Goal: Information Seeking & Learning: Learn about a topic

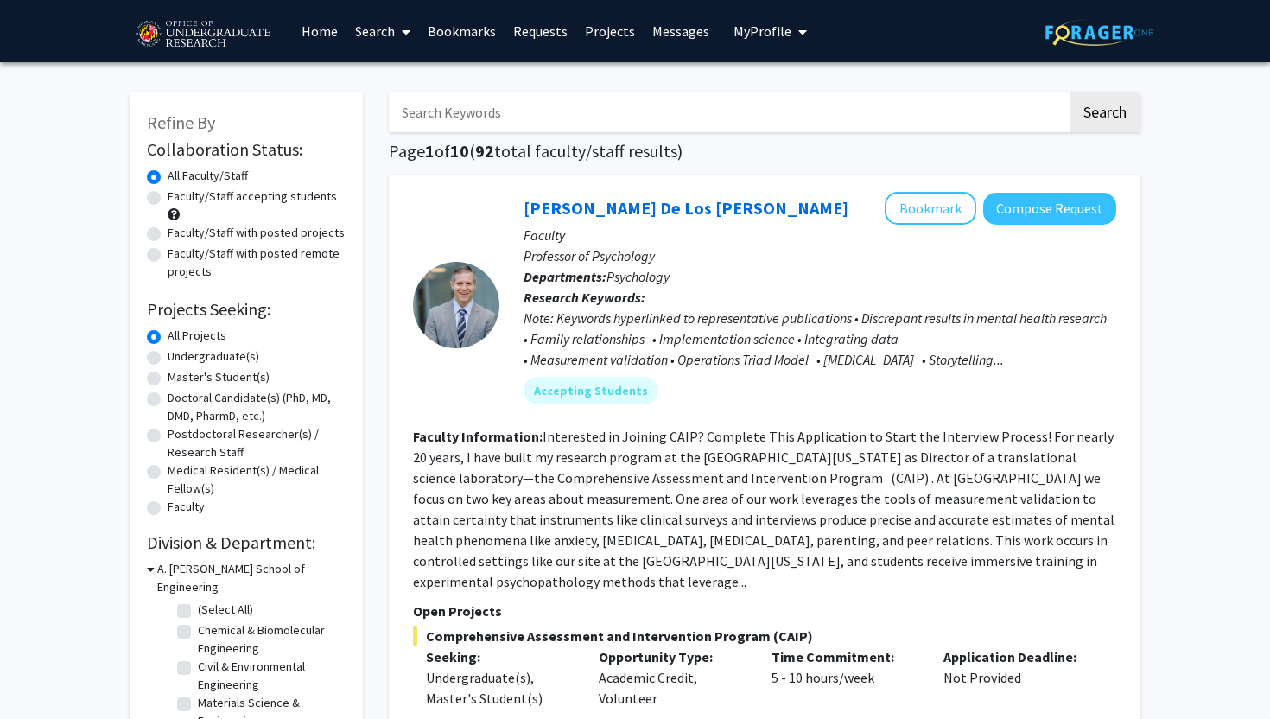
click at [168, 354] on label "Undergraduate(s)" at bounding box center [214, 356] width 92 height 18
click at [168, 354] on input "Undergraduate(s)" at bounding box center [173, 352] width 11 height 11
radio input "true"
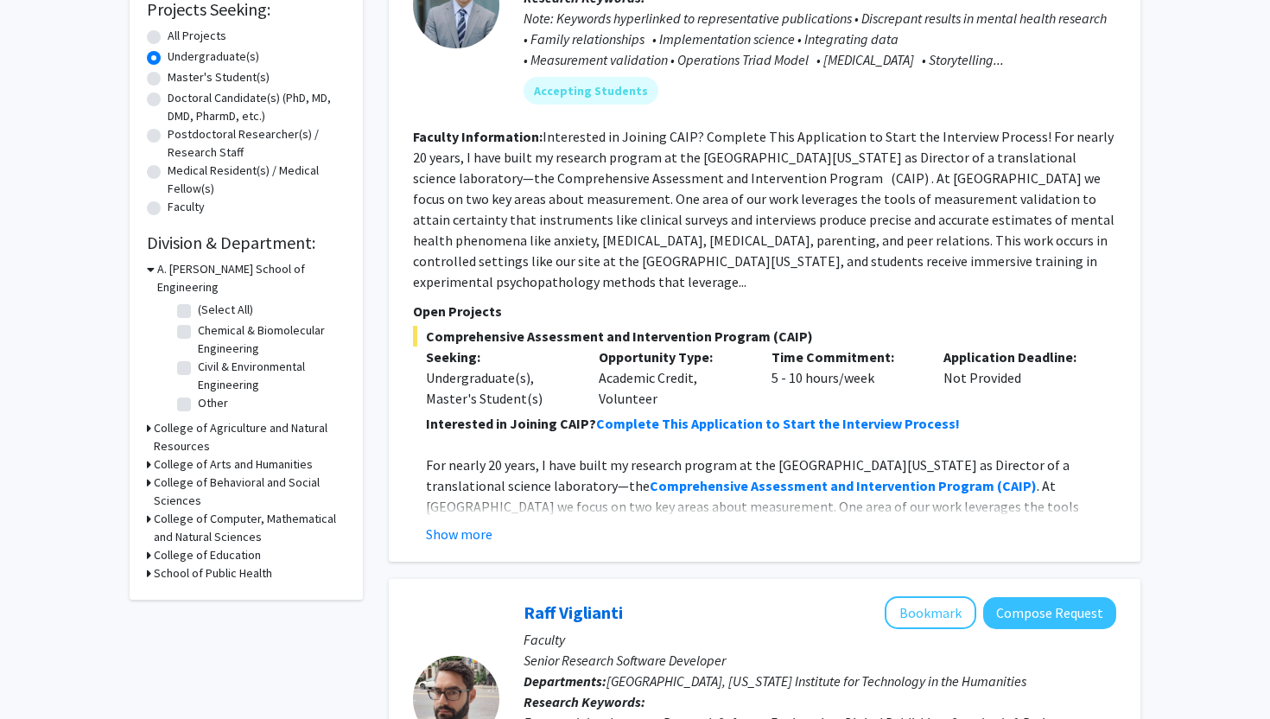
drag, startPoint x: 125, startPoint y: 339, endPoint x: 181, endPoint y: 714, distance: 379.9
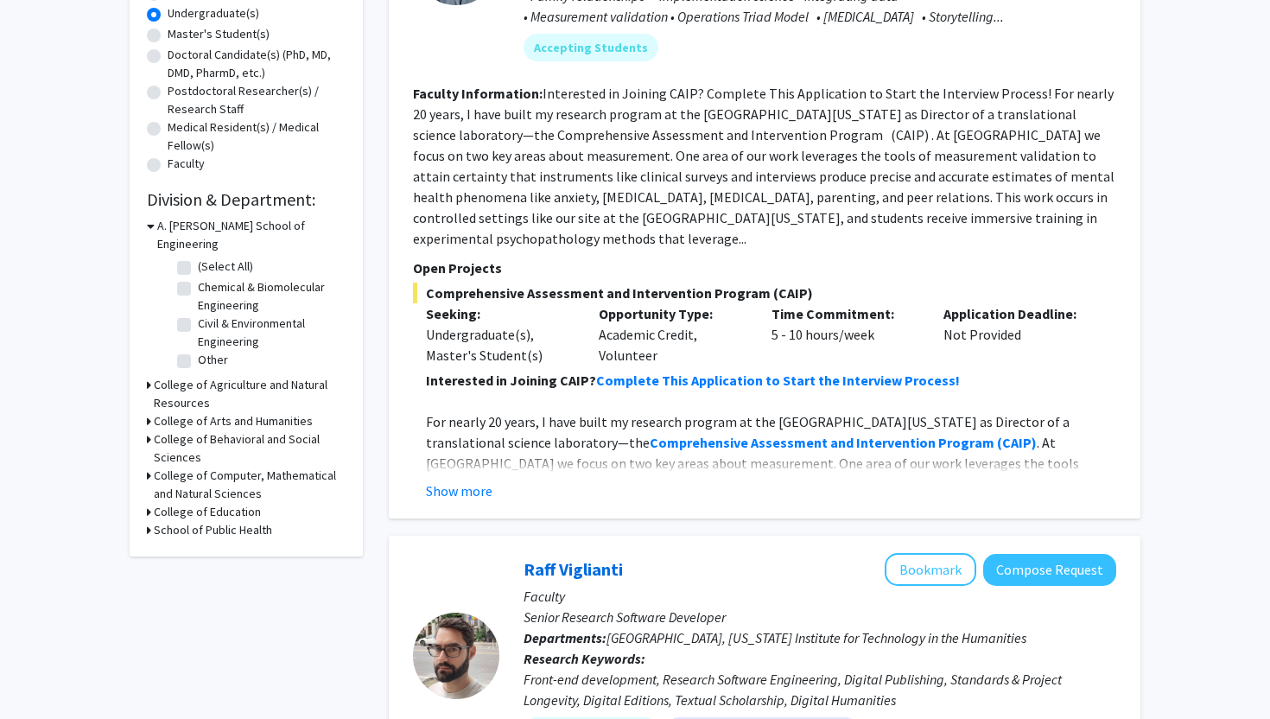
click at [148, 430] on icon at bounding box center [149, 439] width 4 height 18
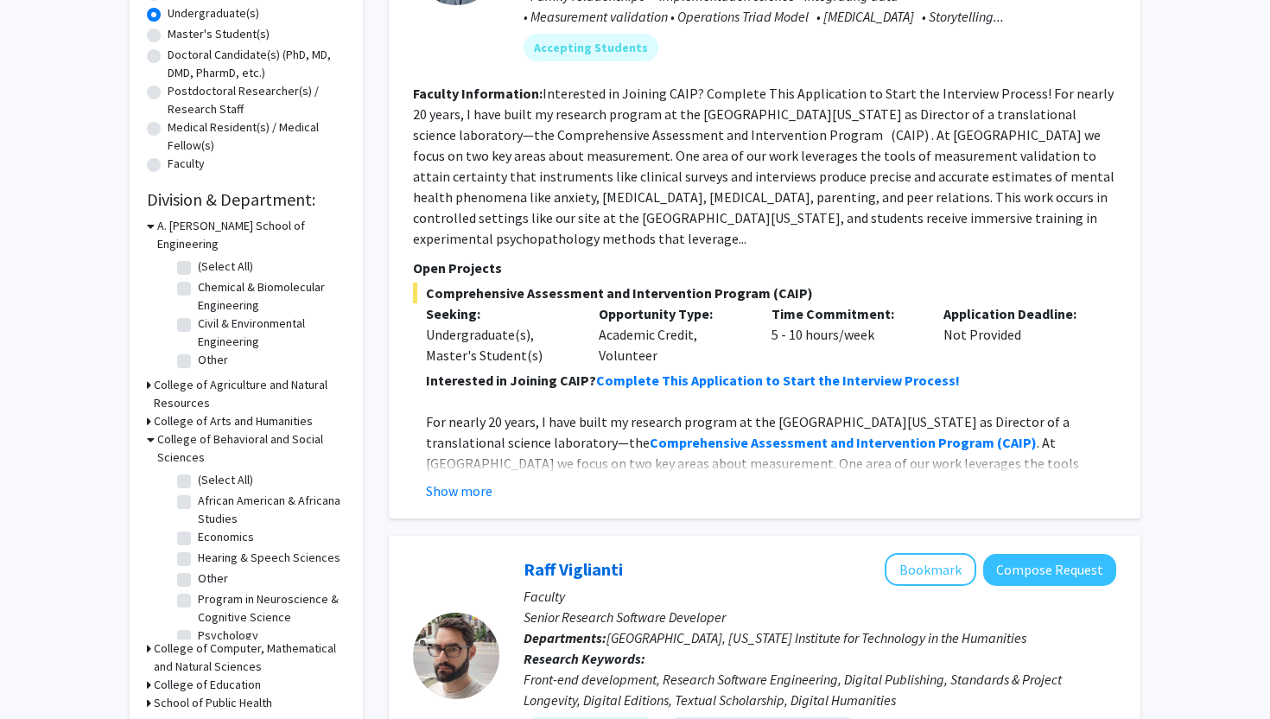
click at [198, 528] on label "Economics" at bounding box center [226, 537] width 56 height 18
click at [198, 528] on input "Economics" at bounding box center [203, 533] width 11 height 11
checkbox input "true"
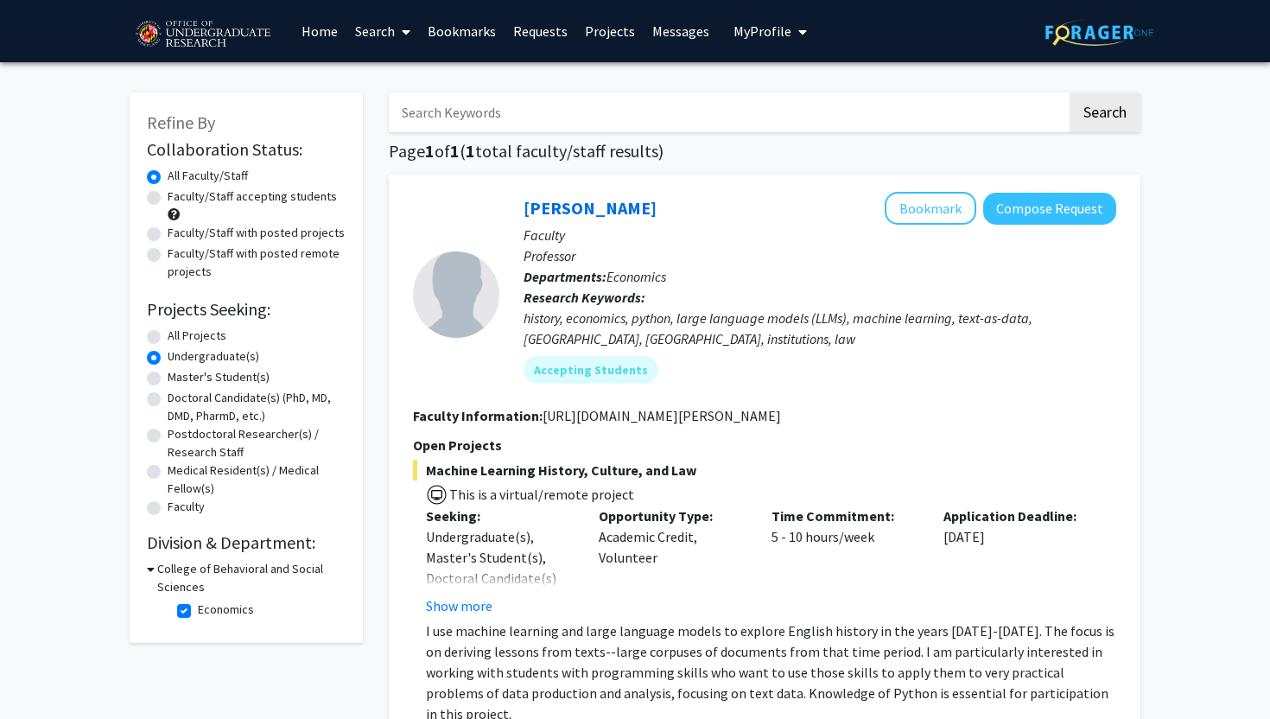
click at [94, 480] on div "Refine By Collaboration Status: Collaboration Status All Faculty/Staff Collabor…" at bounding box center [635, 601] width 1270 height 1078
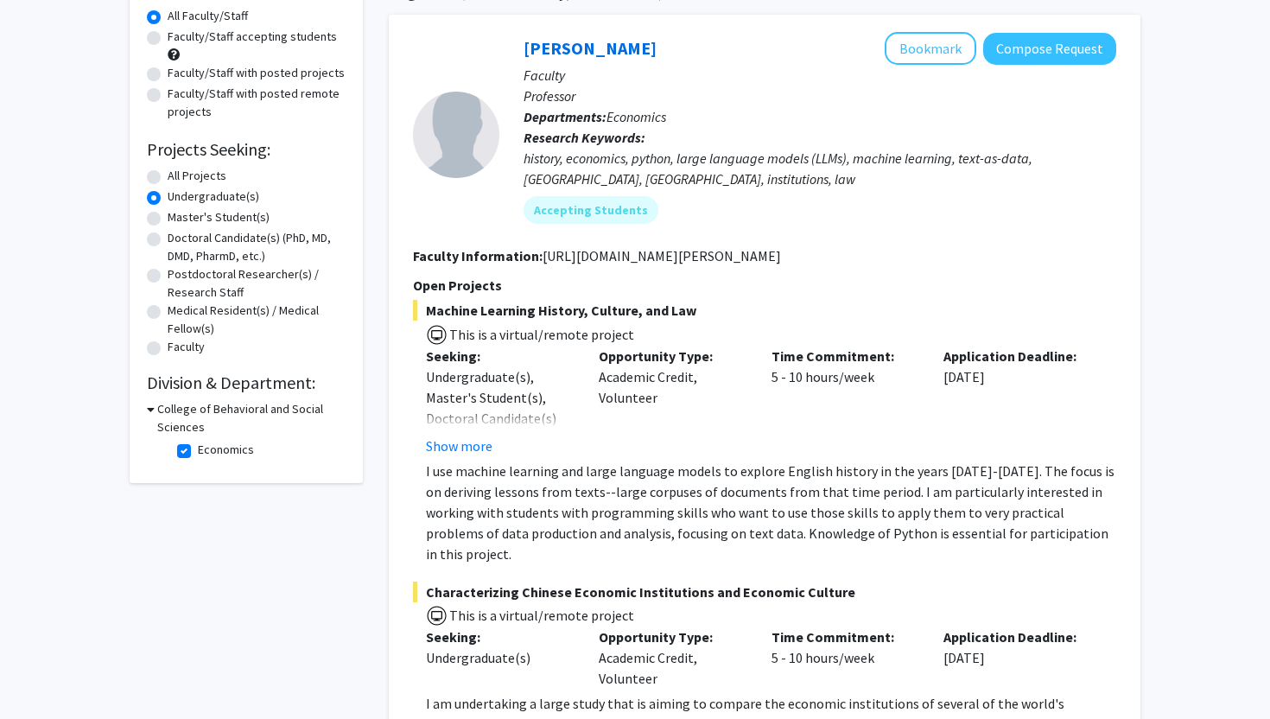
scroll to position [159, 0]
drag, startPoint x: 1269, startPoint y: 301, endPoint x: 1239, endPoint y: 293, distance: 31.2
click at [1239, 293] on html "Skip navigation Home Search Bookmarks Requests Projects Messages My Profile [PE…" at bounding box center [635, 200] width 1270 height 719
drag, startPoint x: 894, startPoint y: 502, endPoint x: 675, endPoint y: 502, distance: 219.4
click at [675, 502] on p "I use machine learning and large language models to explore English history in …" at bounding box center [771, 513] width 690 height 104
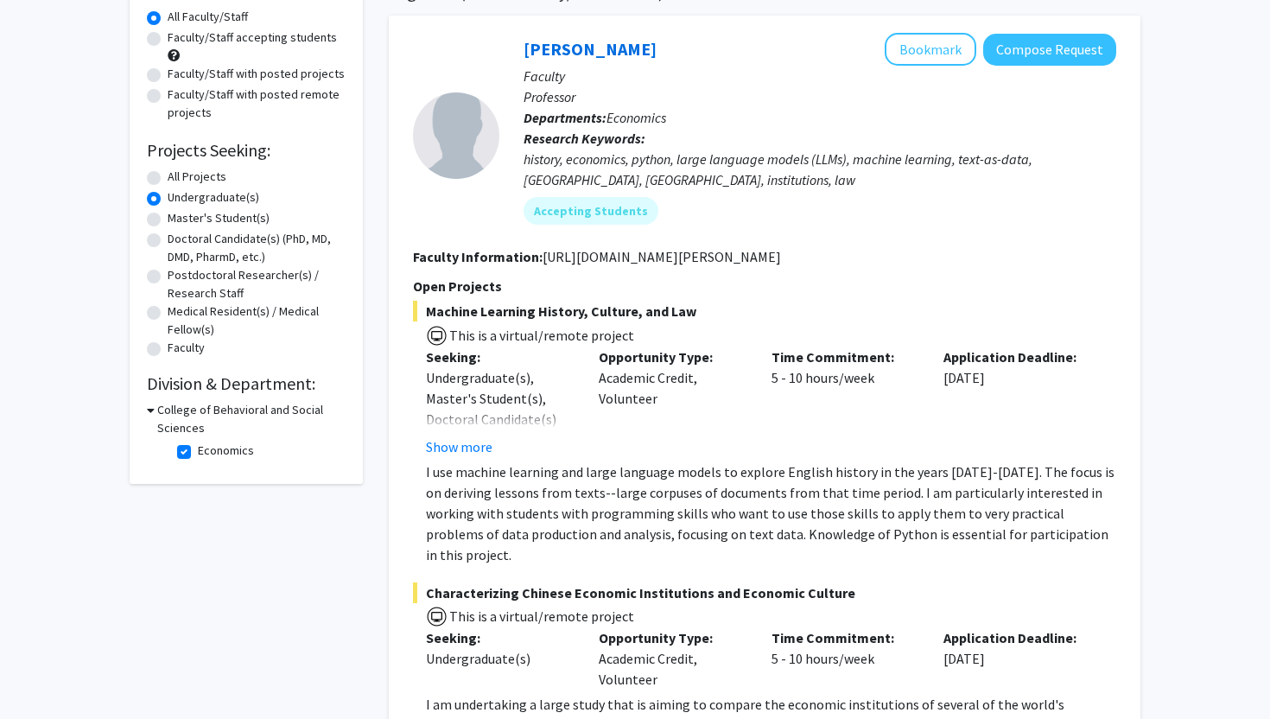
click at [675, 502] on p "I use machine learning and large language models to explore English history in …" at bounding box center [771, 513] width 690 height 104
drag, startPoint x: 675, startPoint y: 502, endPoint x: 903, endPoint y: 509, distance: 229.0
click at [903, 508] on p "I use machine learning and large language models to explore English history in …" at bounding box center [771, 513] width 690 height 104
click at [903, 509] on p "I use machine learning and large language models to explore English history in …" at bounding box center [771, 513] width 690 height 104
drag, startPoint x: 903, startPoint y: 509, endPoint x: 620, endPoint y: 509, distance: 283.3
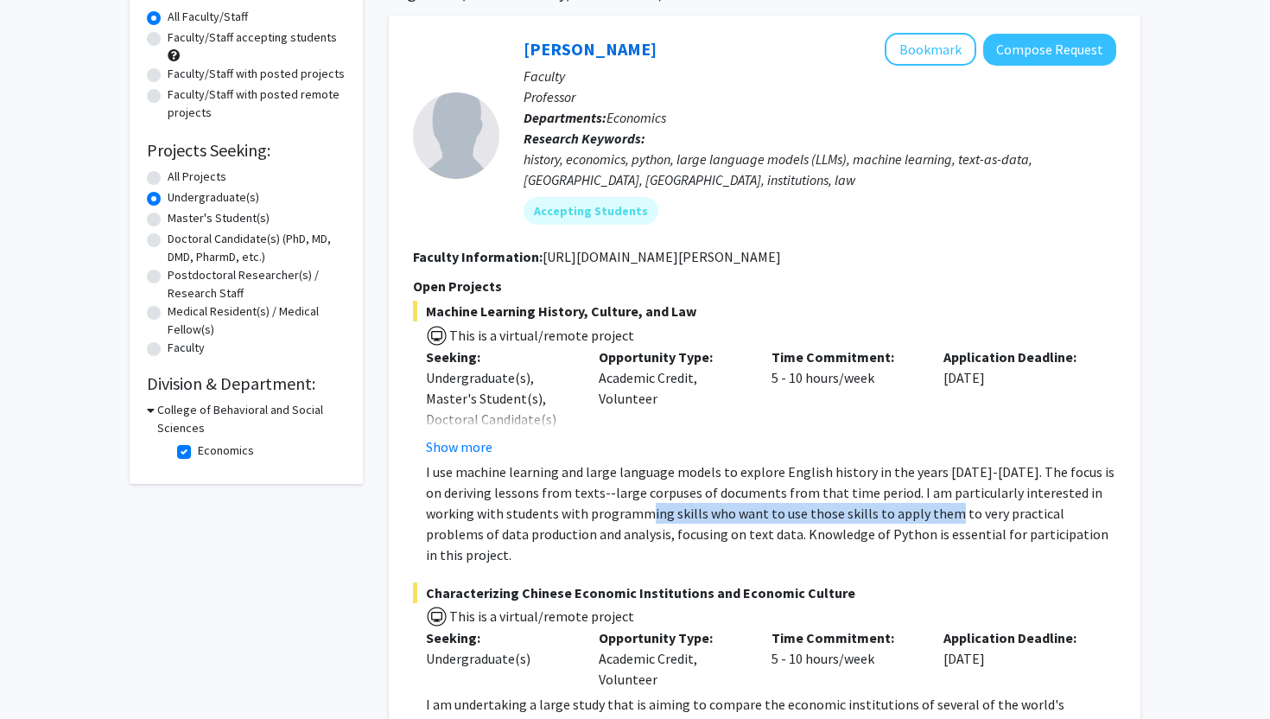
click at [620, 509] on p "I use machine learning and large language models to explore English history in …" at bounding box center [771, 513] width 690 height 104
